Goal: Task Accomplishment & Management: Manage account settings

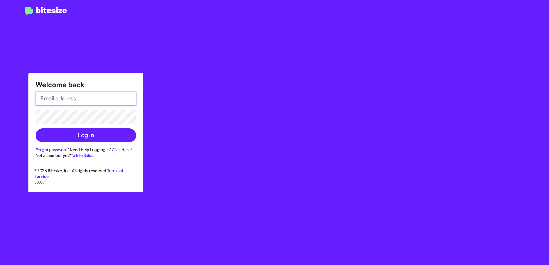
click at [78, 96] on input "email" at bounding box center [86, 99] width 100 height 14
type input "[EMAIL_ADDRESS][DOMAIN_NAME]"
click at [53, 149] on link "Forgot password?" at bounding box center [53, 149] width 34 height 5
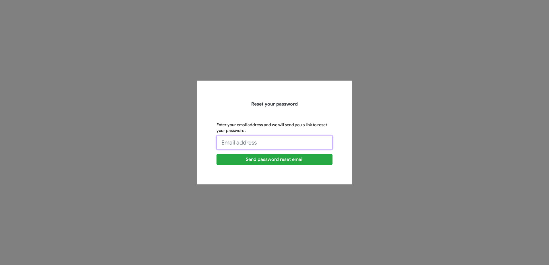
click at [257, 147] on input "Enter your email address and we will send you a link to reset your password." at bounding box center [274, 143] width 116 height 14
type input "[EMAIL_ADDRESS][DOMAIN_NAME]"
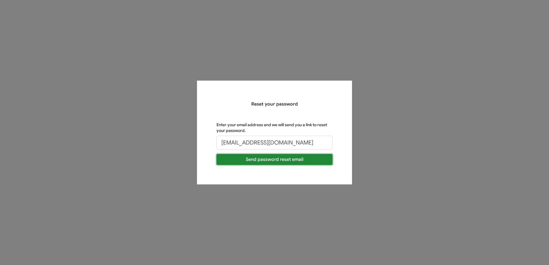
click at [263, 159] on button "Send password reset email" at bounding box center [274, 159] width 116 height 11
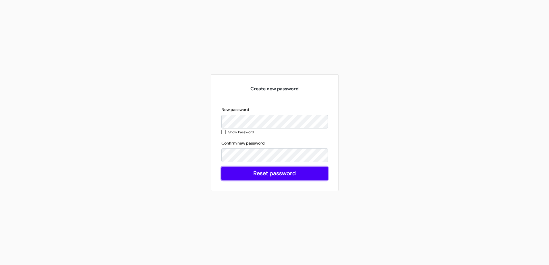
click at [305, 177] on button "Reset password" at bounding box center [274, 174] width 106 height 14
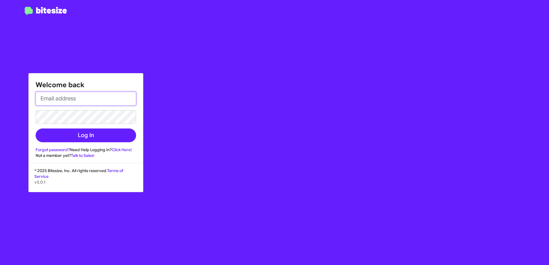
drag, startPoint x: 78, startPoint y: 98, endPoint x: 78, endPoint y: 103, distance: 4.3
click at [78, 98] on input "email" at bounding box center [86, 99] width 100 height 14
type input "[EMAIL_ADDRESS][DOMAIN_NAME]"
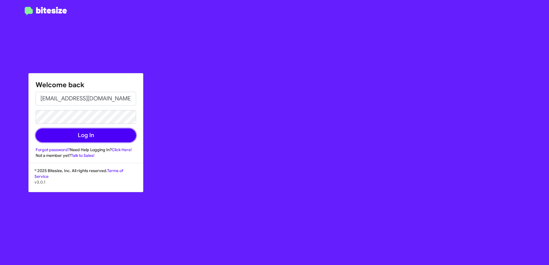
click at [77, 137] on button "Log In" at bounding box center [86, 136] width 100 height 14
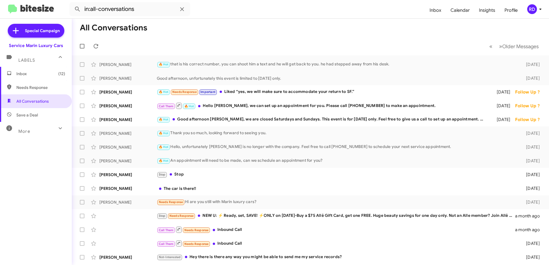
click at [47, 45] on div "Service Marin Luxury Cars" at bounding box center [36, 46] width 54 height 6
click at [39, 34] on span "Special Campaign" at bounding box center [36, 31] width 57 height 14
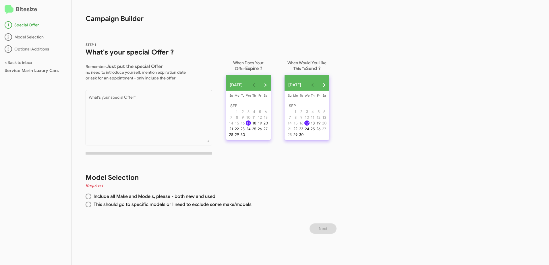
click at [11, 9] on img at bounding box center [9, 9] width 9 height 9
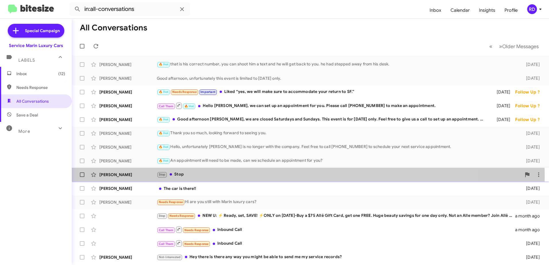
click at [183, 175] on div "Stop Stop" at bounding box center [339, 174] width 364 height 7
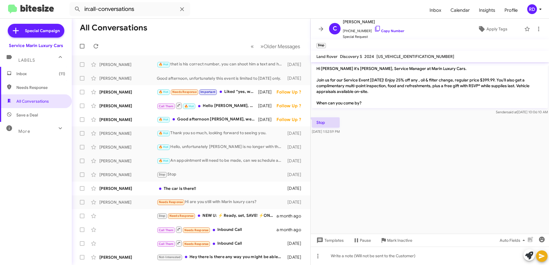
drag, startPoint x: 5, startPoint y: 166, endPoint x: 7, endPoint y: 169, distance: 3.0
click at [6, 168] on div "Inbox (11) Needs Response All Conversations Save a Deal More Important 🔥 Hot Ap…" at bounding box center [36, 146] width 72 height 159
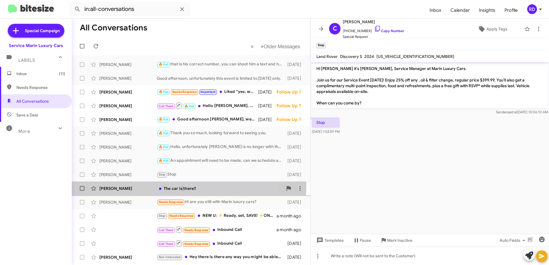
click at [182, 186] on div "The car is there!!" at bounding box center [220, 189] width 126 height 6
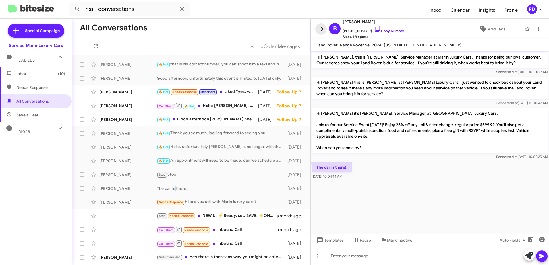
click at [319, 26] on icon at bounding box center [320, 29] width 7 height 7
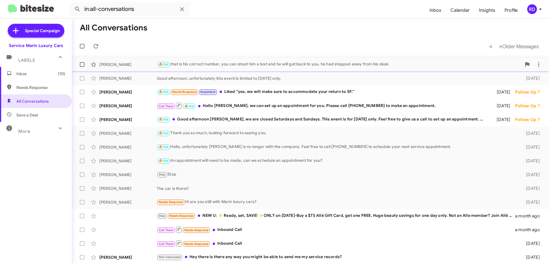
click at [309, 64] on div "🔥 Hot that is his correct number, you can shoot him a text and he will get back…" at bounding box center [339, 64] width 364 height 7
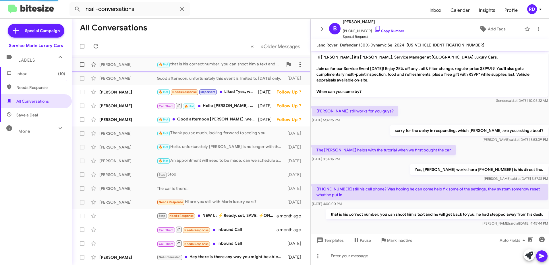
scroll to position [4, 0]
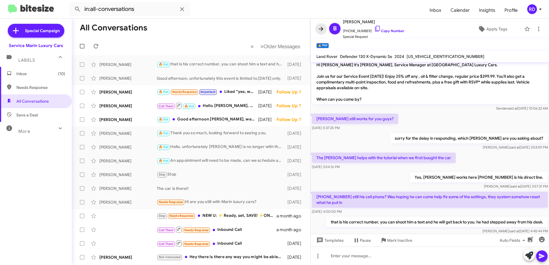
click at [321, 28] on icon at bounding box center [320, 29] width 7 height 7
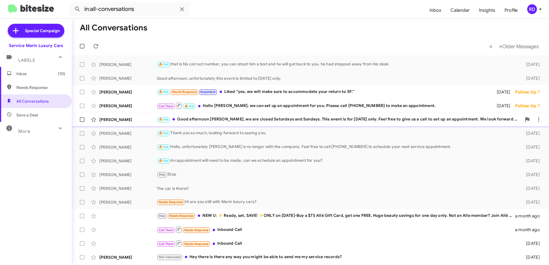
click at [317, 122] on div "🔥 Hot Good afternoon Peter, we are closed Saturdays and Sundays. This event is …" at bounding box center [339, 119] width 364 height 7
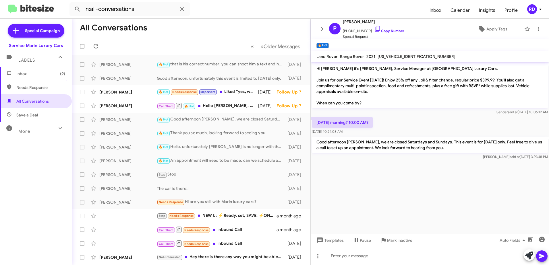
click at [224, 31] on mat-toolbar-row "All Conversations" at bounding box center [191, 28] width 238 height 18
click at [321, 29] on icon at bounding box center [321, 29] width 5 height 4
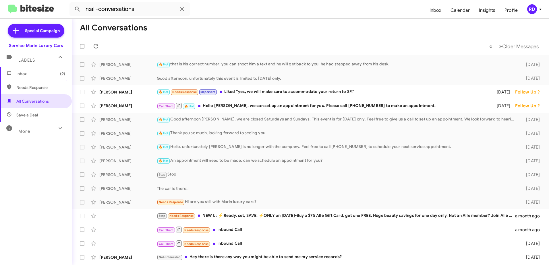
click at [34, 129] on div "More" at bounding box center [30, 129] width 51 height 11
click at [417, 178] on div "Cynthia Arana Stop Stop 20 days ago" at bounding box center [310, 174] width 468 height 11
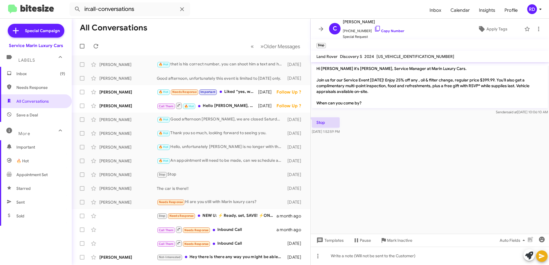
click at [322, 28] on icon at bounding box center [321, 29] width 5 height 4
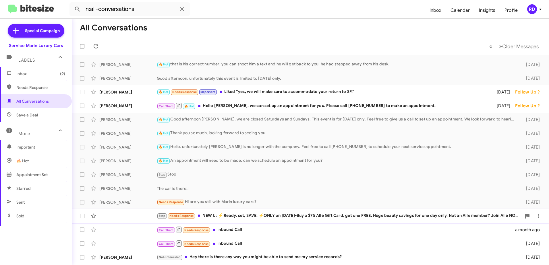
click at [291, 216] on div "Stop Needs Response NEW U: ⚡ Ready, set, SAVE! ⚡️ONLY on Aug 20-Buy a $75 Allē …" at bounding box center [339, 216] width 364 height 7
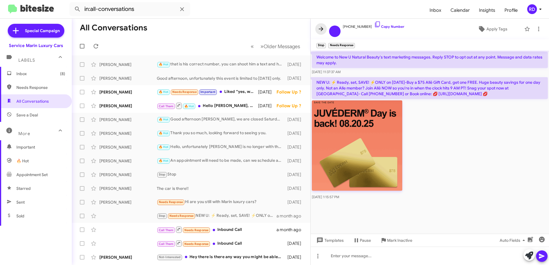
click at [318, 30] on icon at bounding box center [320, 29] width 7 height 7
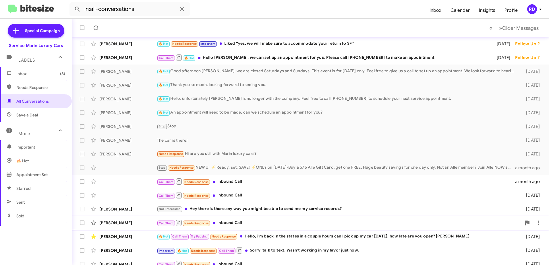
scroll to position [57, 0]
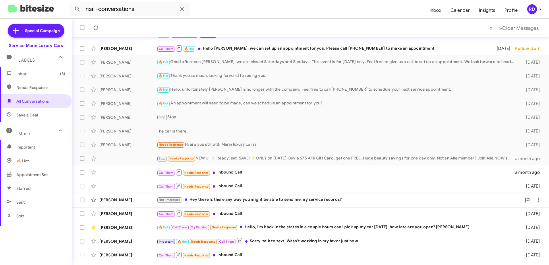
click at [337, 200] on div "Not-Interested Hey there is there any way you might be able to send me my servi…" at bounding box center [339, 200] width 364 height 7
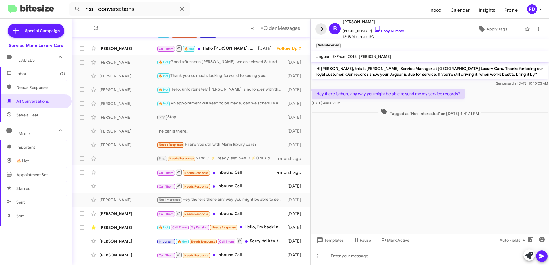
click at [321, 26] on icon at bounding box center [320, 29] width 7 height 7
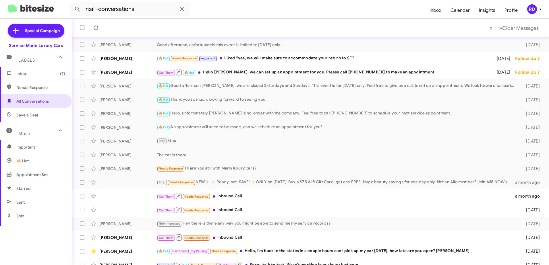
scroll to position [68, 0]
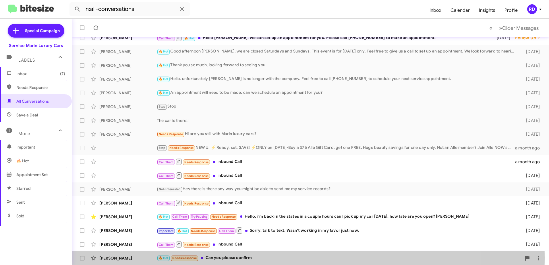
click at [221, 258] on div "🔥 Hot Needs Response Can you please confirm" at bounding box center [339, 258] width 364 height 7
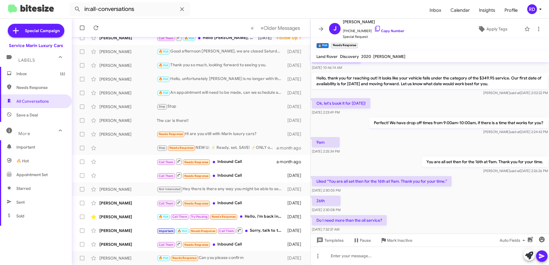
scroll to position [103, 0]
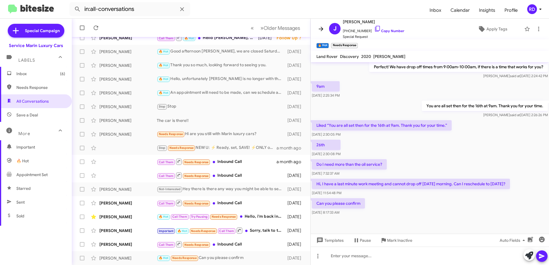
click at [322, 28] on icon at bounding box center [320, 29] width 7 height 7
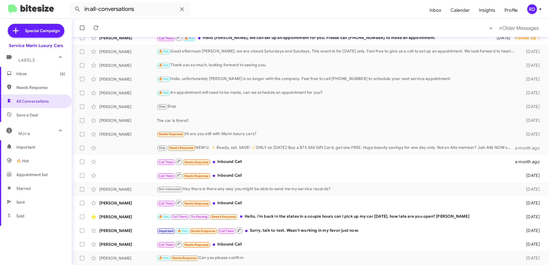
click at [46, 237] on div "Special Campaign Service Marin Luxury Cars Labels Inbox (6) Needs Response All …" at bounding box center [36, 141] width 72 height 244
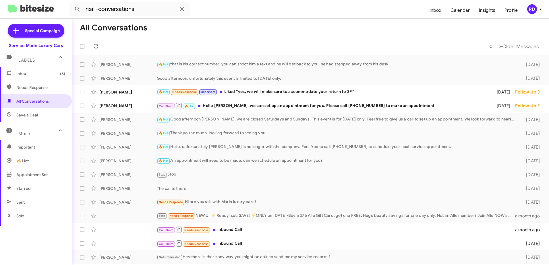
click at [56, 46] on div "Service Marin Luxury Cars" at bounding box center [36, 46] width 54 height 6
click at [25, 46] on div "Service Marin Luxury Cars" at bounding box center [36, 46] width 54 height 6
click at [17, 46] on div "Service Marin Luxury Cars" at bounding box center [36, 46] width 54 height 6
